Goal: Navigation & Orientation: Find specific page/section

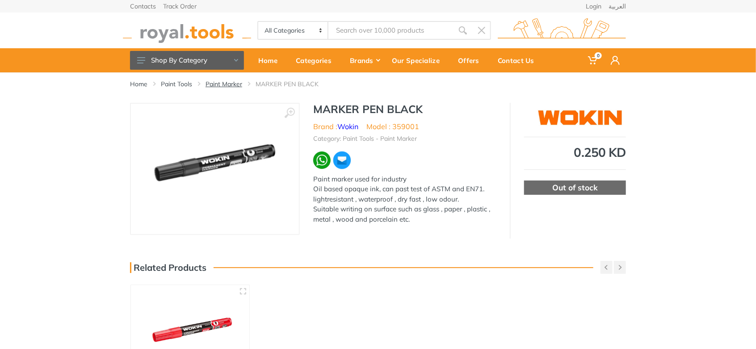
click at [230, 85] on link "Paint Marker" at bounding box center [223, 83] width 37 height 9
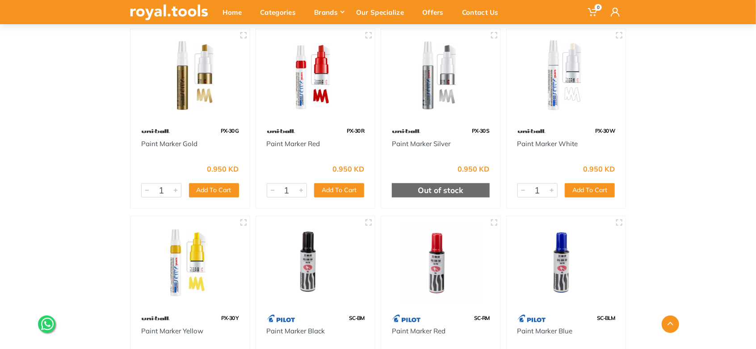
scroll to position [297, 0]
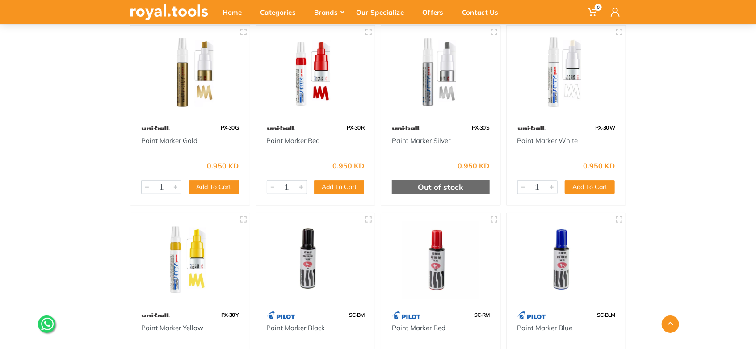
click at [533, 127] on img at bounding box center [531, 128] width 29 height 16
click at [534, 138] on link "Paint Marker White" at bounding box center [547, 140] width 61 height 8
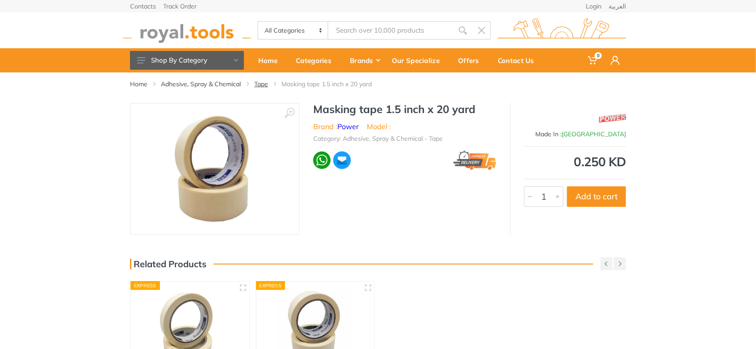
click at [263, 85] on link "Tape" at bounding box center [261, 83] width 14 height 9
